Goal: Transaction & Acquisition: Subscribe to service/newsletter

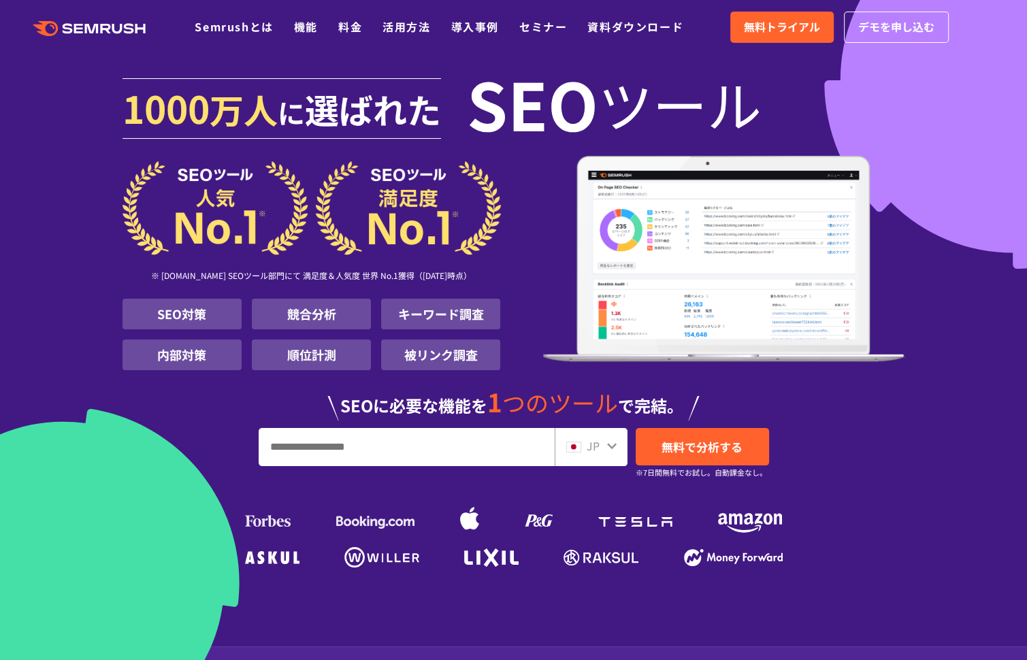
click at [220, 601] on section "[DATE] 万人 に 選ばれた SEO ツール ※ [DOMAIN_NAME] SEOツール部門にて 満足度＆人気度 世界 No.1獲得（[DATE]時点）…" at bounding box center [513, 426] width 1027 height 853
click at [351, 35] on link "料金" at bounding box center [350, 26] width 24 height 16
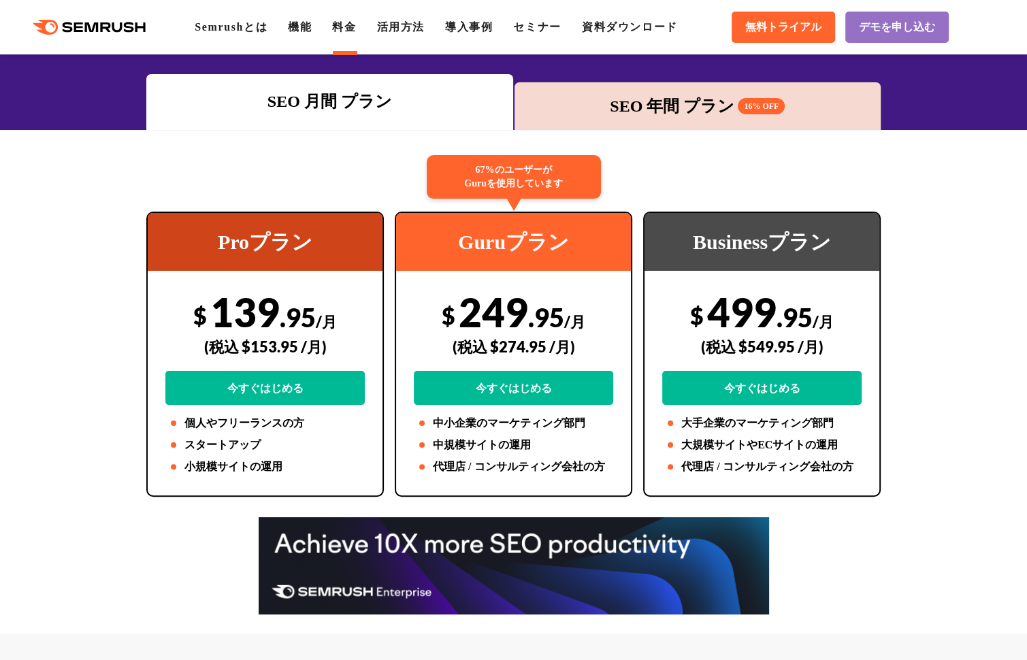
scroll to position [250, 0]
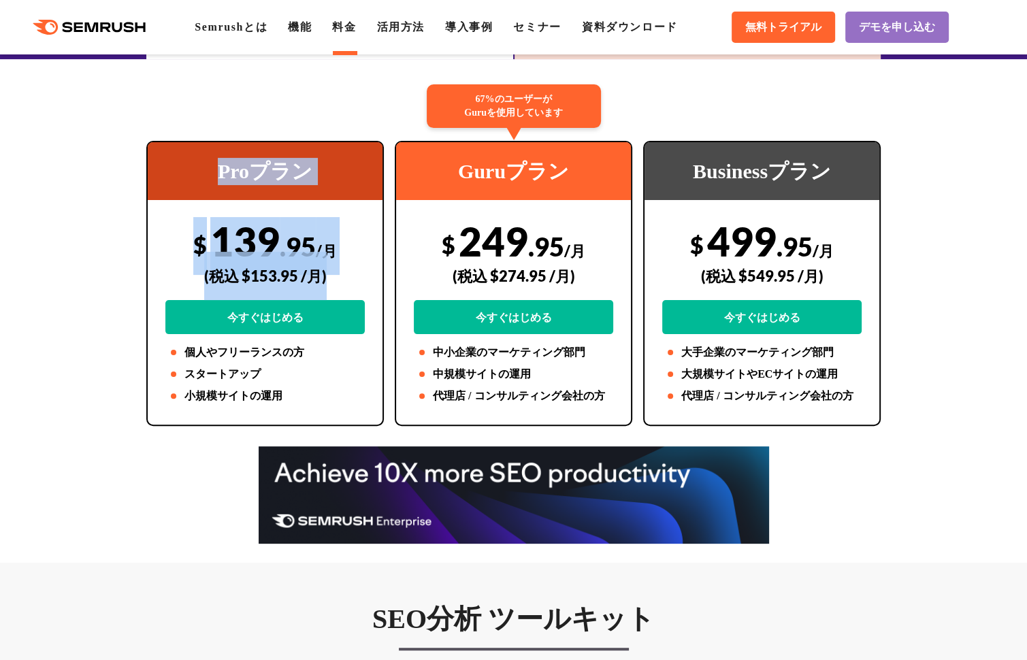
drag, startPoint x: 216, startPoint y: 169, endPoint x: 329, endPoint y: 282, distance: 160.2
click at [329, 282] on div "Proプラン $ 139 .95 /月 (税込 $153.95 /月) 今すぐはじめる 個人やフリーランスの方 スタートアップ 小規模サイトの運用" at bounding box center [264, 283] width 237 height 285
copy div "Proプラン $ 139 .95 /月 (税込 $153.95 /月)"
